Goal: Navigation & Orientation: Understand site structure

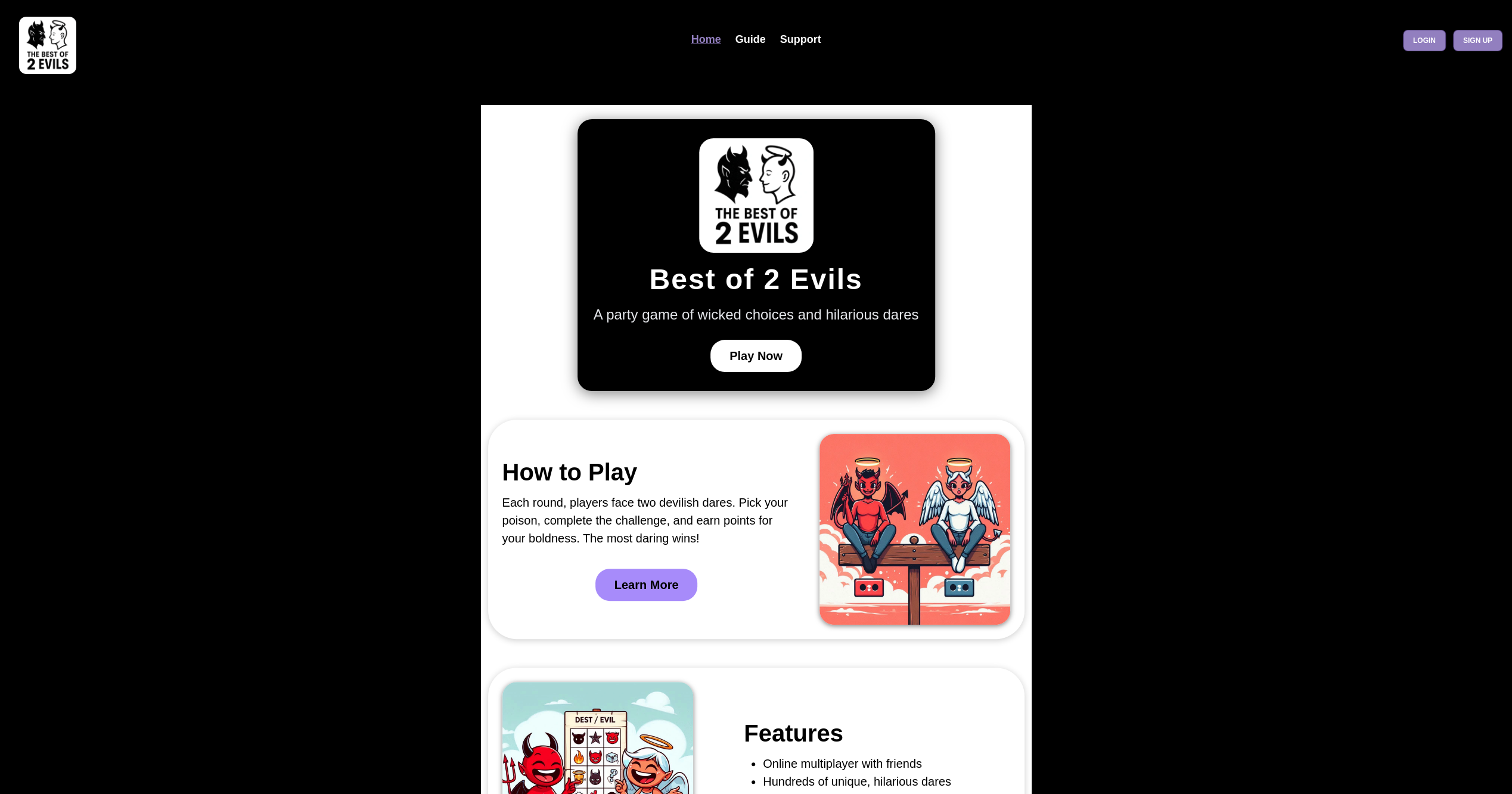
click at [659, 583] on button "Learn More" at bounding box center [647, 584] width 103 height 32
click at [756, 37] on link "Guide" at bounding box center [750, 39] width 44 height 25
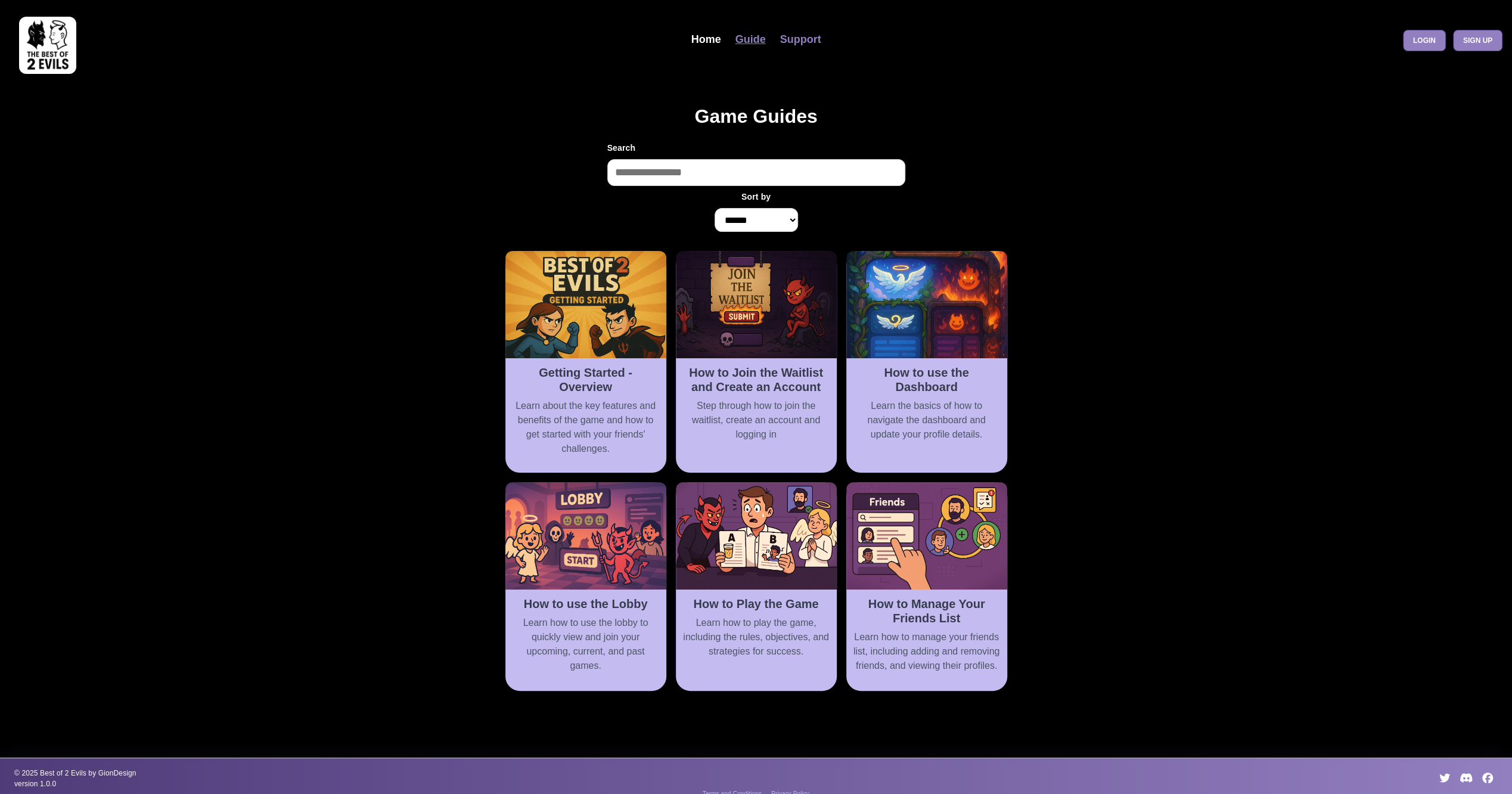
click at [806, 41] on link "Support" at bounding box center [801, 39] width 56 height 25
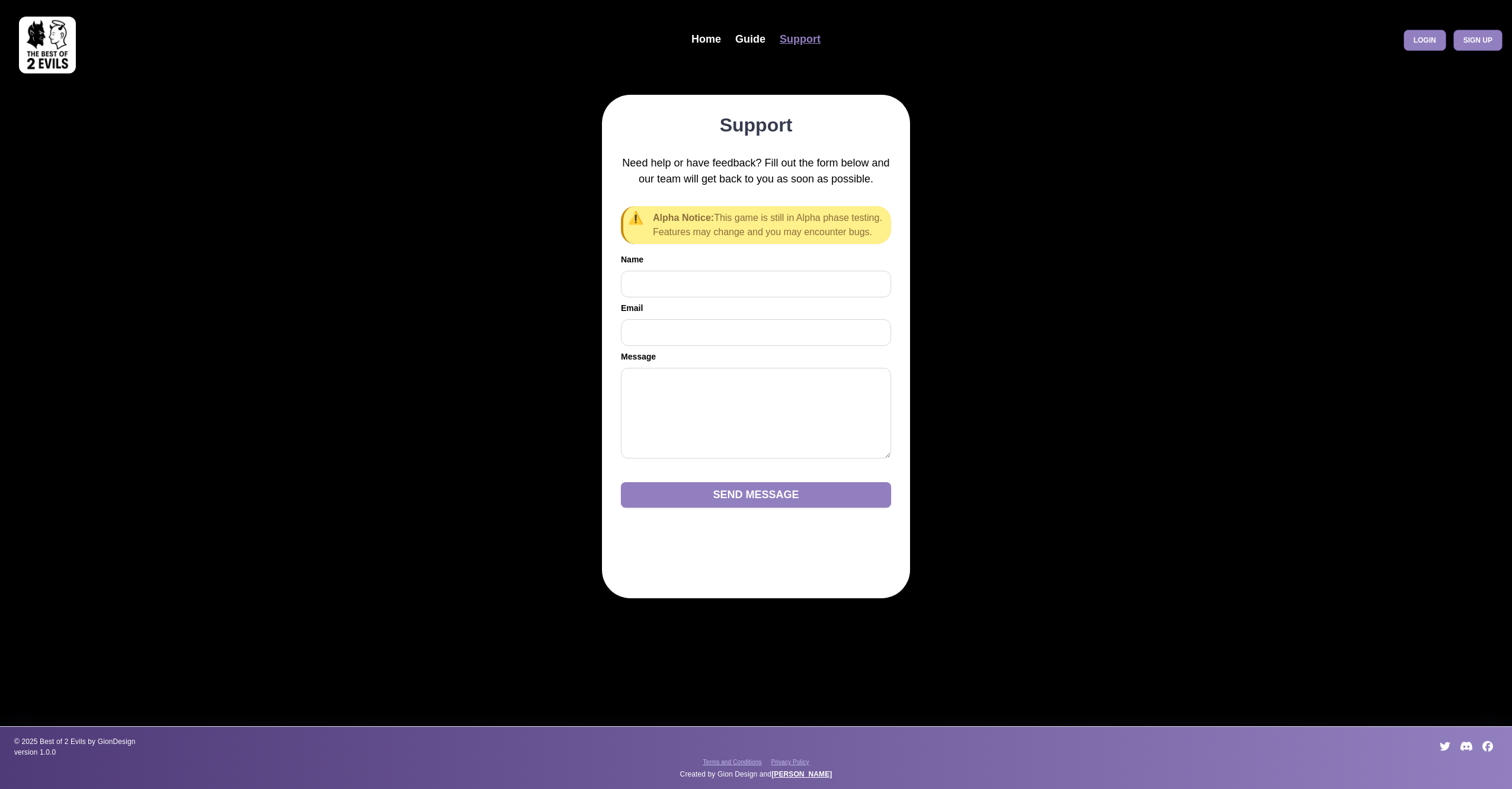
click at [55, 57] on img at bounding box center [47, 45] width 57 height 57
